Goal: Information Seeking & Learning: Learn about a topic

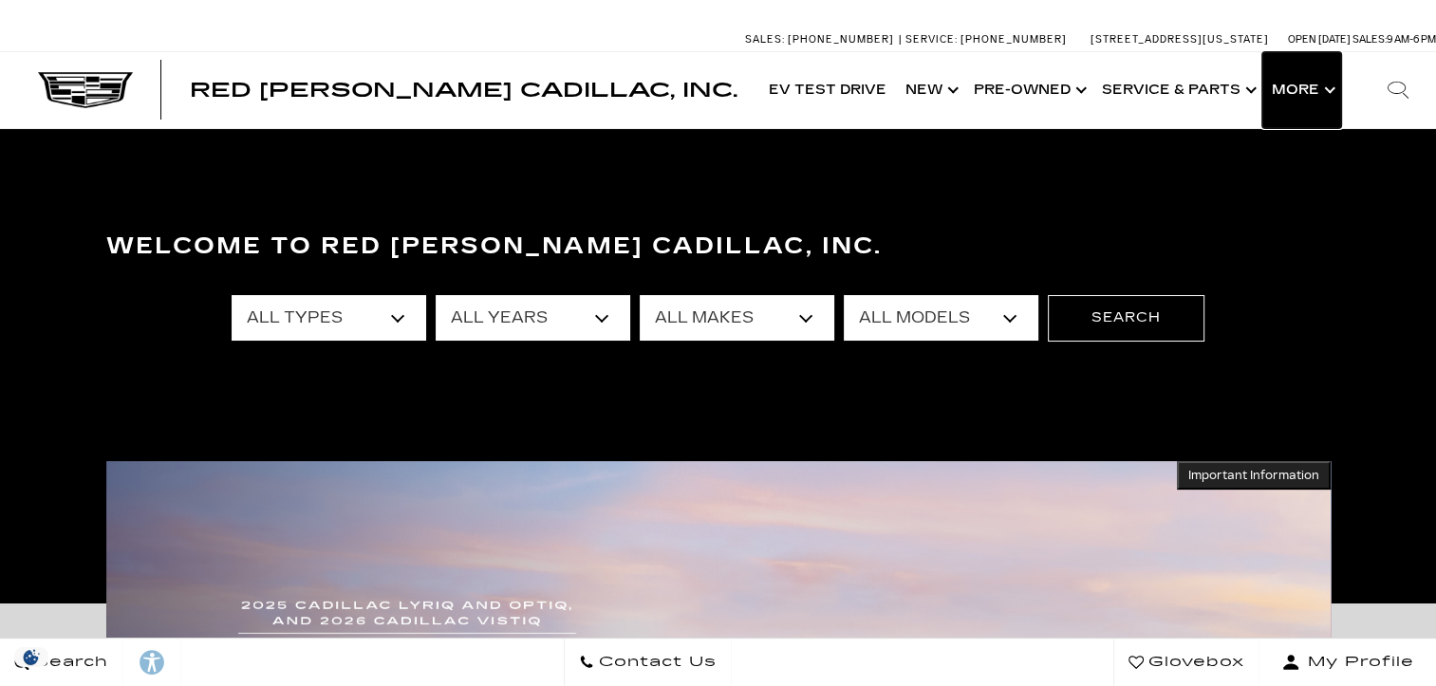
click at [1299, 97] on button "Show More" at bounding box center [1301, 90] width 79 height 76
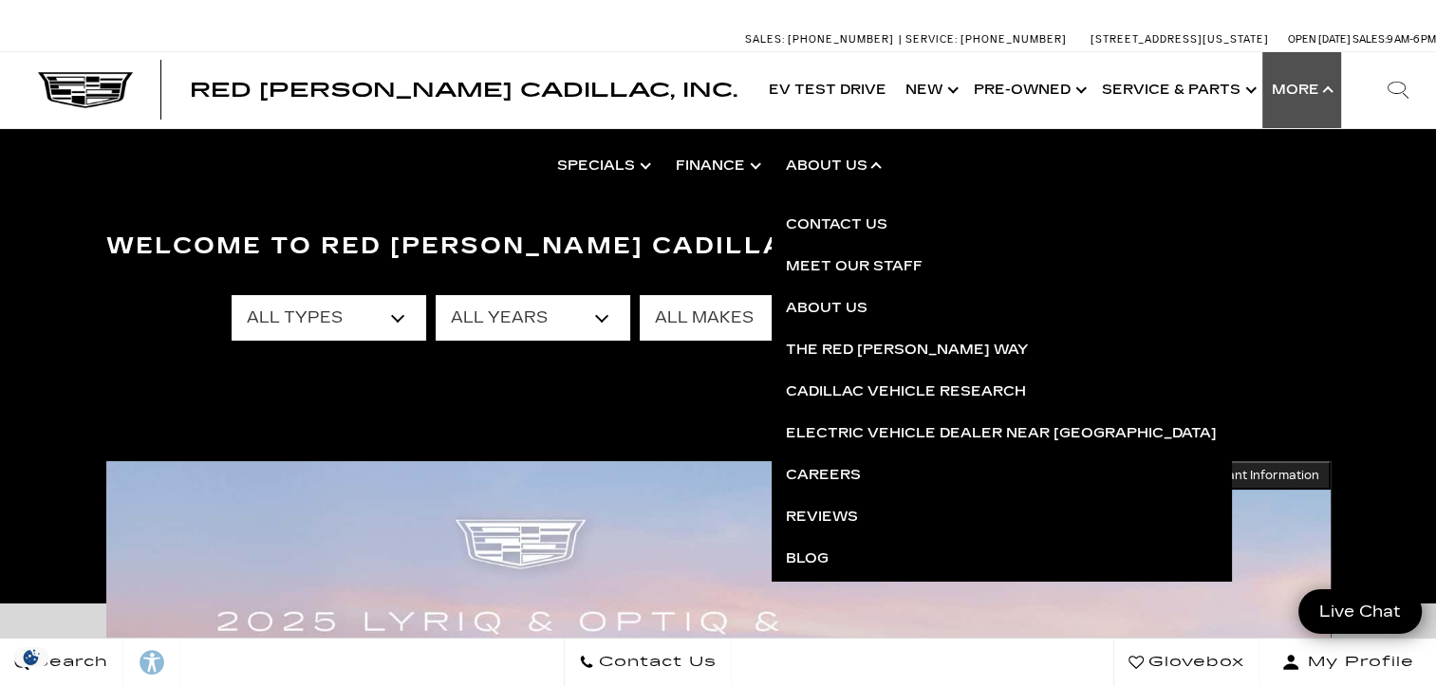
click at [872, 162] on link "Show About Us" at bounding box center [833, 166] width 122 height 76
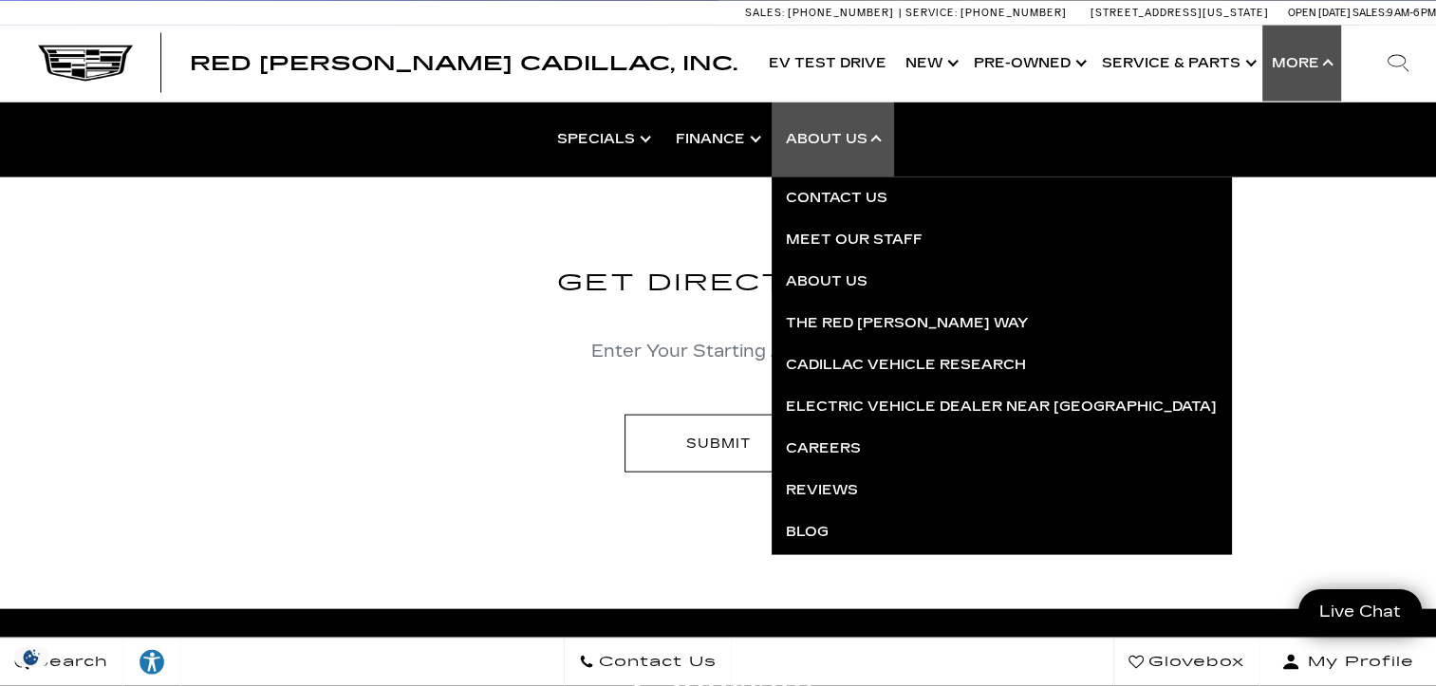
scroll to position [4164, 0]
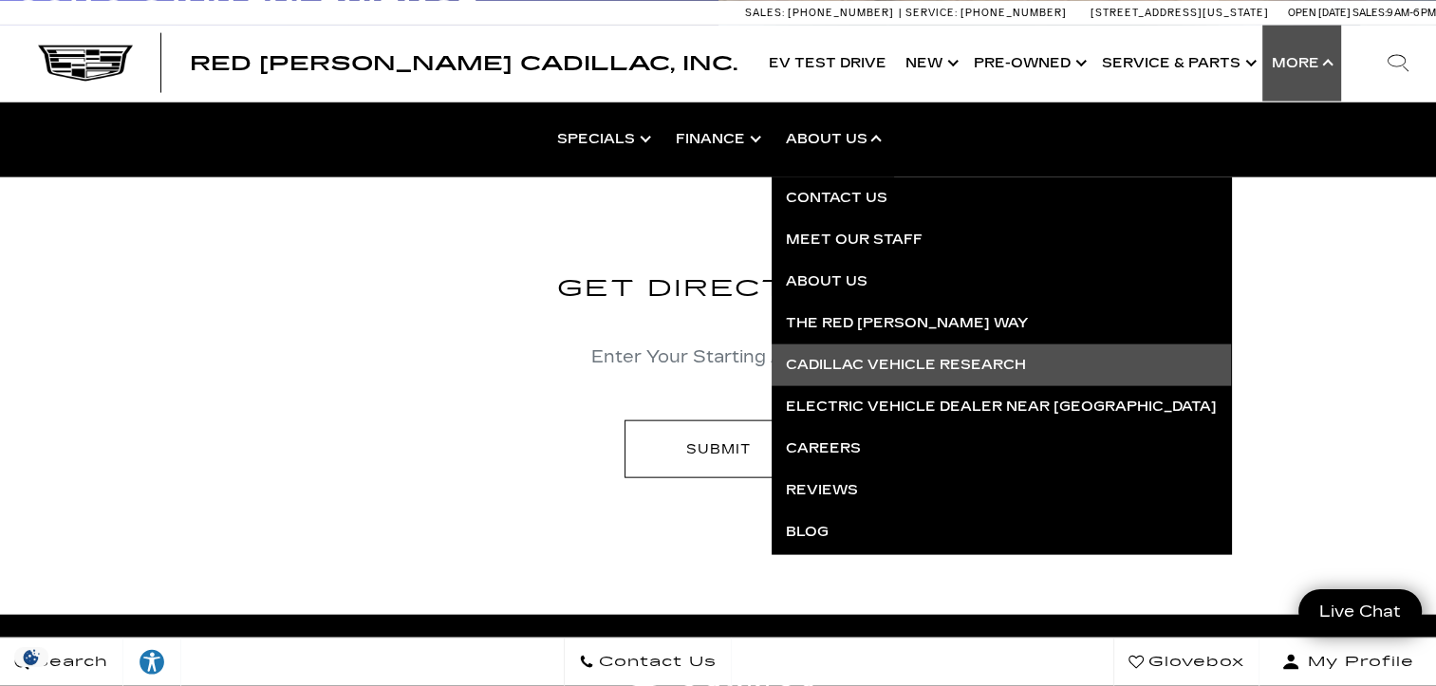
click at [856, 356] on link "Cadillac Vehicle Research" at bounding box center [1001, 365] width 459 height 42
